Goal: Information Seeking & Learning: Learn about a topic

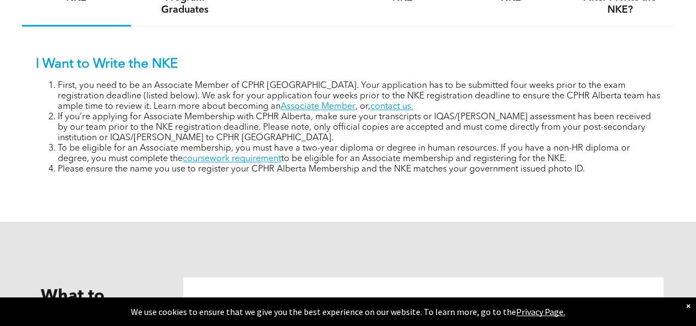
scroll to position [747, 0]
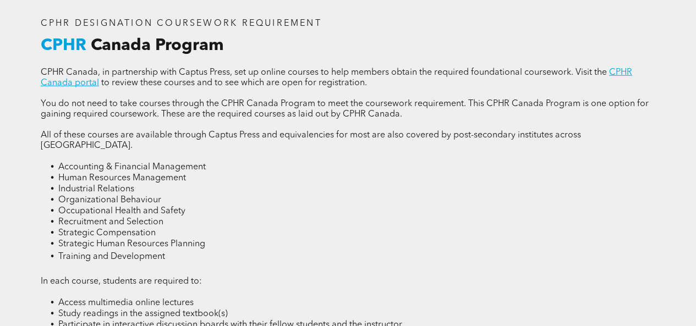
scroll to position [1391, 0]
